Goal: Communication & Community: Participate in discussion

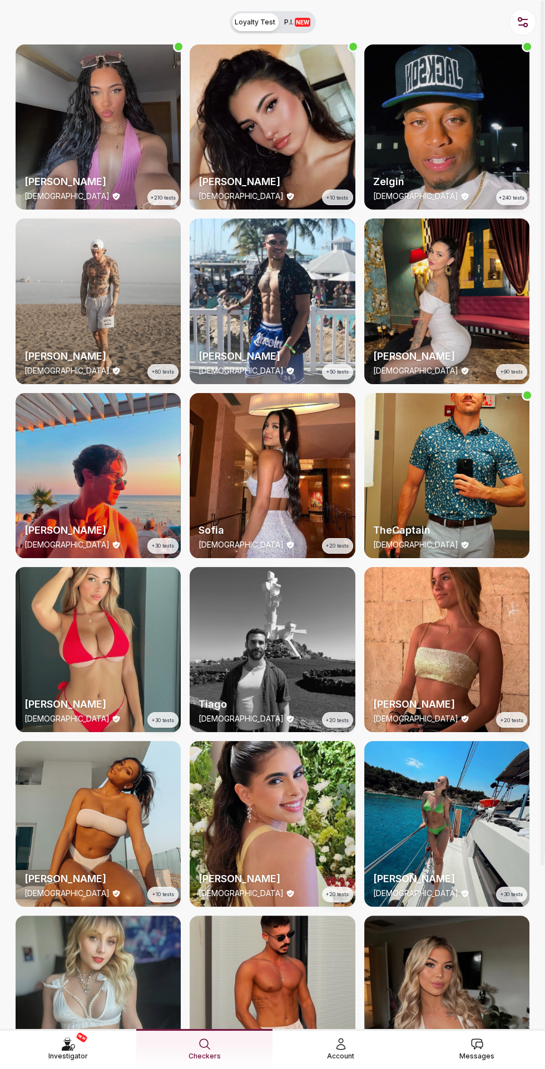
click at [482, 1060] on div "NEW Investigator Checkers Account Messages" at bounding box center [272, 1049] width 545 height 40
click at [482, 1051] on span "Messages" at bounding box center [476, 1056] width 35 height 11
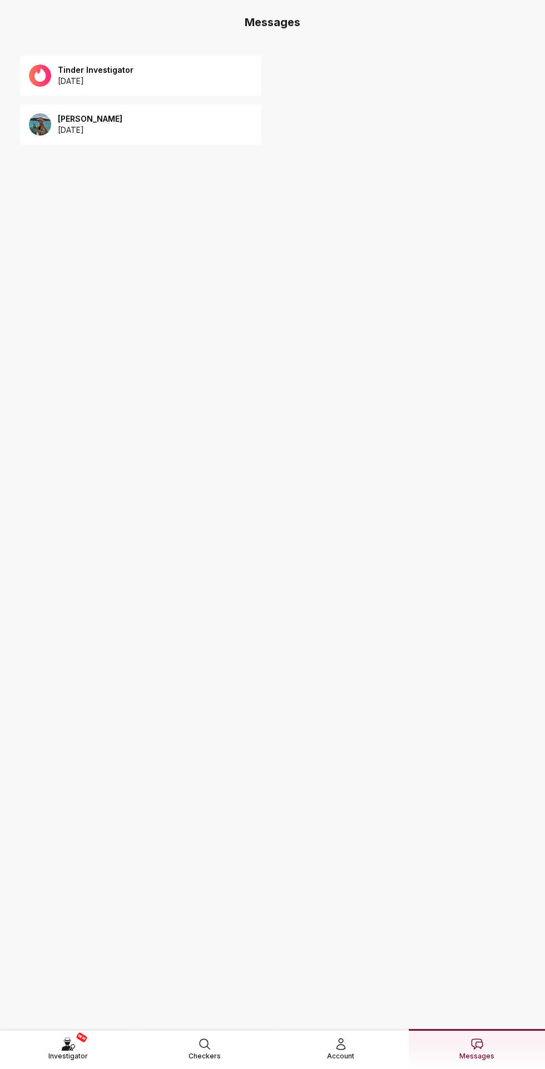
click at [90, 85] on p "2025 August 13" at bounding box center [96, 81] width 76 height 11
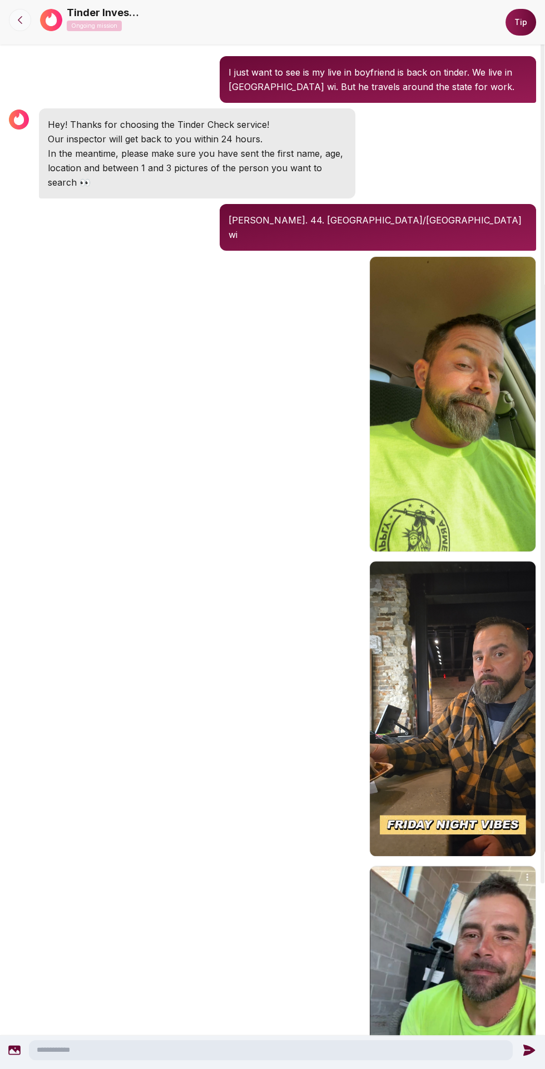
click at [20, 19] on icon at bounding box center [19, 19] width 11 height 11
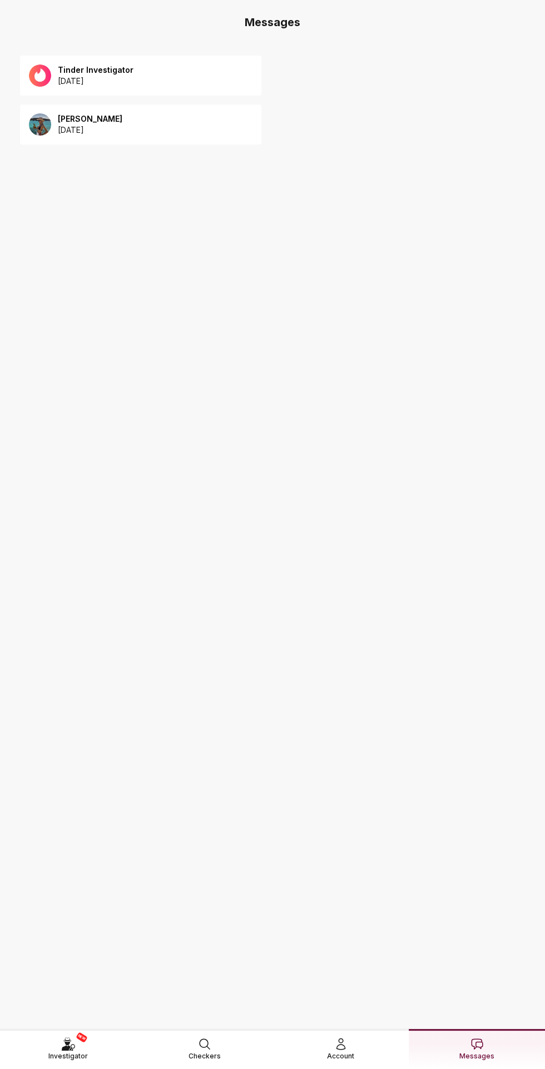
click at [77, 134] on p "2025 August 12" at bounding box center [90, 130] width 64 height 11
